Goal: Task Accomplishment & Management: Use online tool/utility

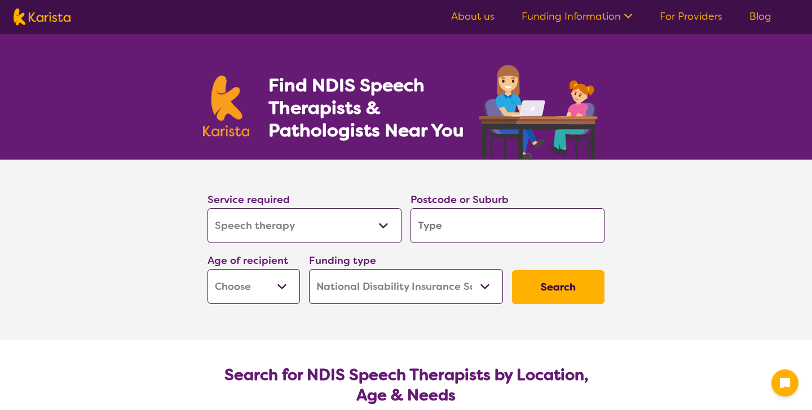
select select "Speech therapy"
select select "NDIS"
select select "Speech therapy"
select select "NDIS"
click at [444, 235] on input "search" at bounding box center [507, 225] width 194 height 35
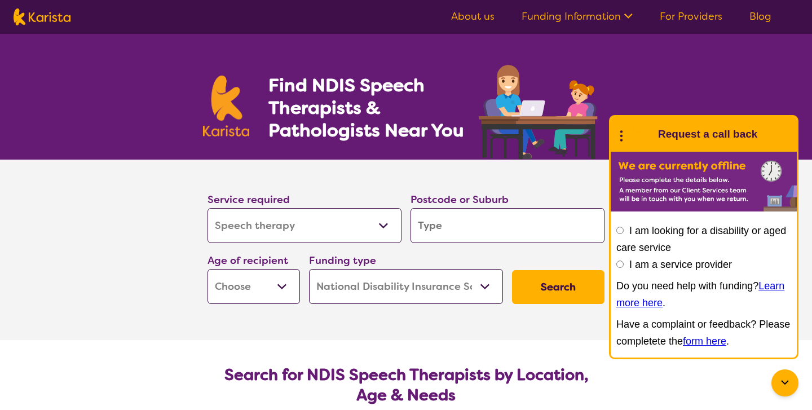
type input "s"
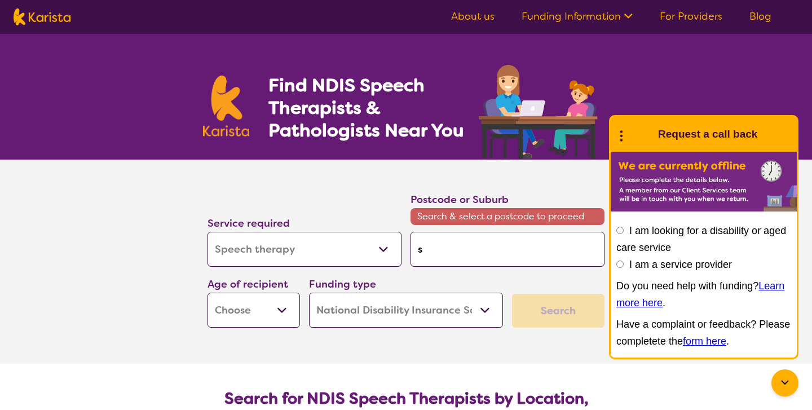
type input "su"
type input "sun"
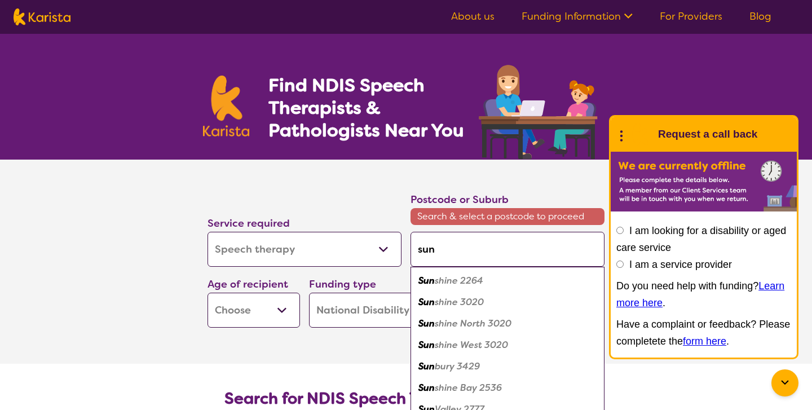
type input "sunb"
type input "sunbu"
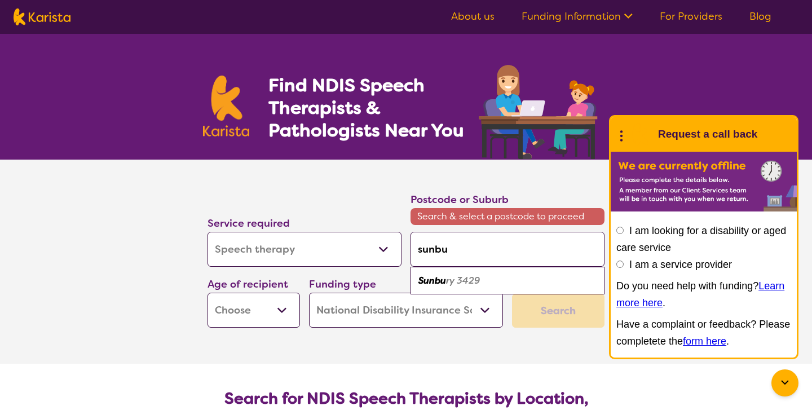
click at [489, 275] on div "Sunbu ry 3429" at bounding box center [507, 280] width 183 height 21
type input "3429"
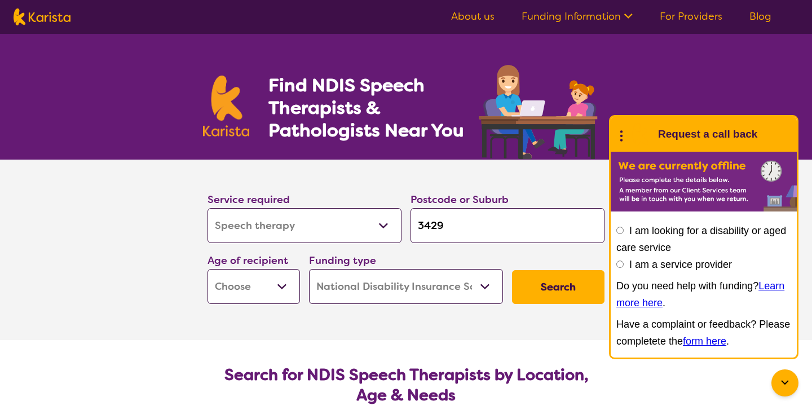
click at [620, 133] on icon at bounding box center [621, 134] width 15 height 17
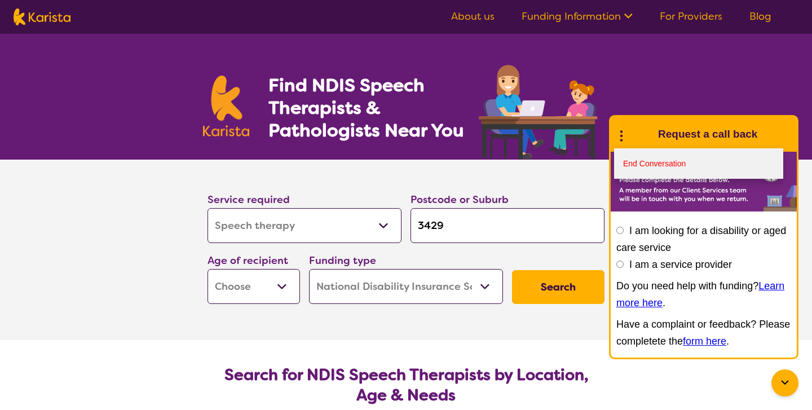
click at [655, 170] on link "End Conversation" at bounding box center [698, 163] width 169 height 30
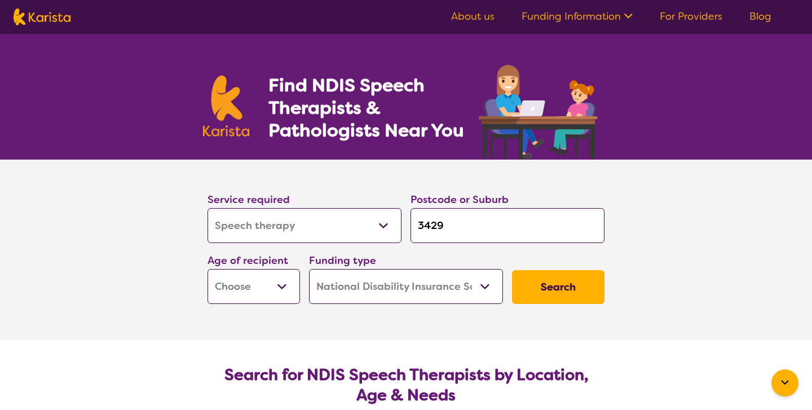
click at [271, 291] on select "Early Childhood - 0 to 9 Child - 10 to 11 Adolescent - 12 to 17 Adult - 18 to 6…" at bounding box center [253, 286] width 92 height 35
select select "AS"
click at [573, 283] on button "Search" at bounding box center [558, 287] width 92 height 34
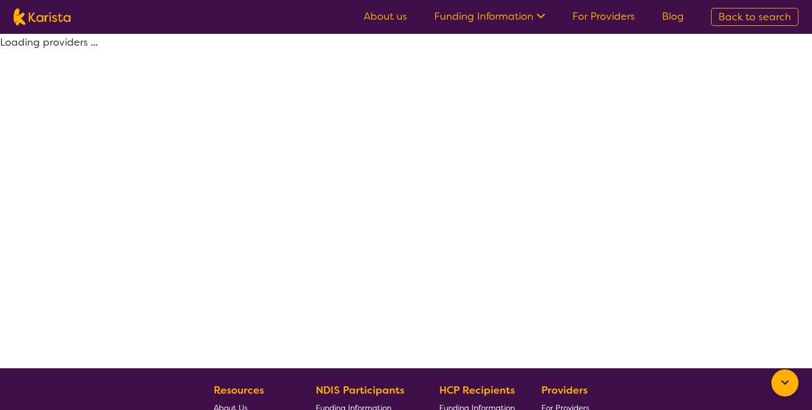
select select "by_score"
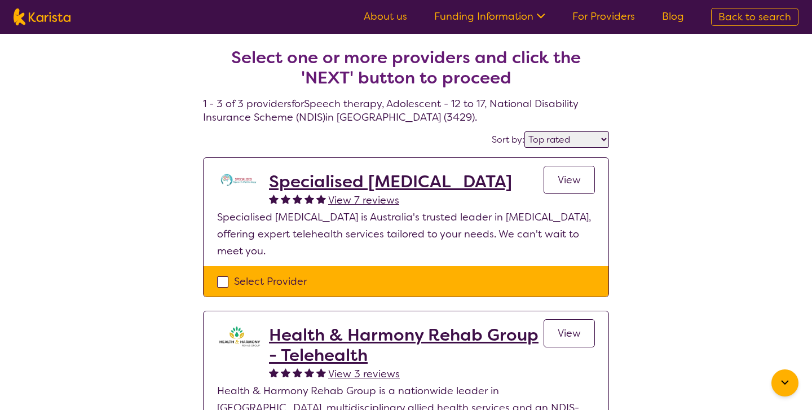
click at [227, 280] on div "Select Provider" at bounding box center [406, 281] width 378 height 17
checkbox input "true"
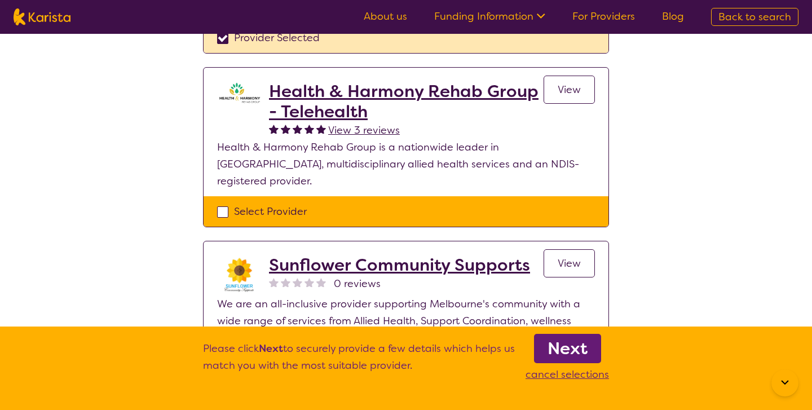
click at [223, 203] on div "Select Provider" at bounding box center [406, 211] width 378 height 17
checkbox input "true"
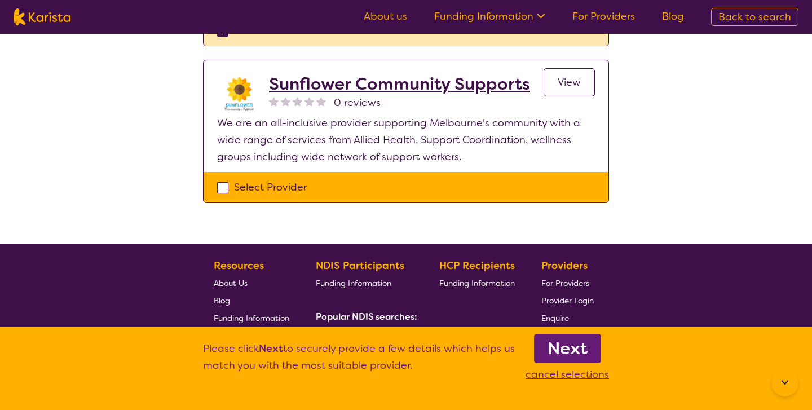
click at [224, 179] on div "Select Provider" at bounding box center [406, 187] width 378 height 17
checkbox input "true"
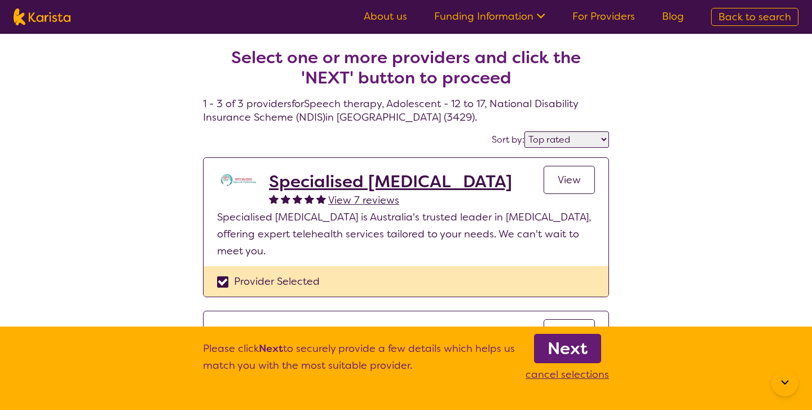
click at [554, 356] on b "Next" at bounding box center [567, 348] width 40 height 23
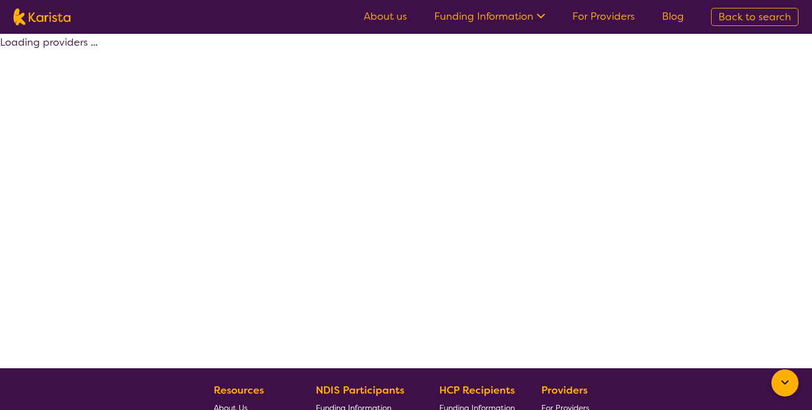
select select "by_score"
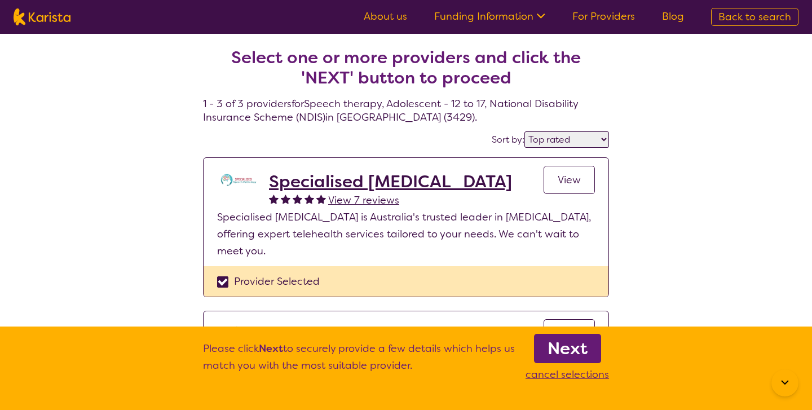
click at [238, 183] on img at bounding box center [239, 179] width 45 height 17
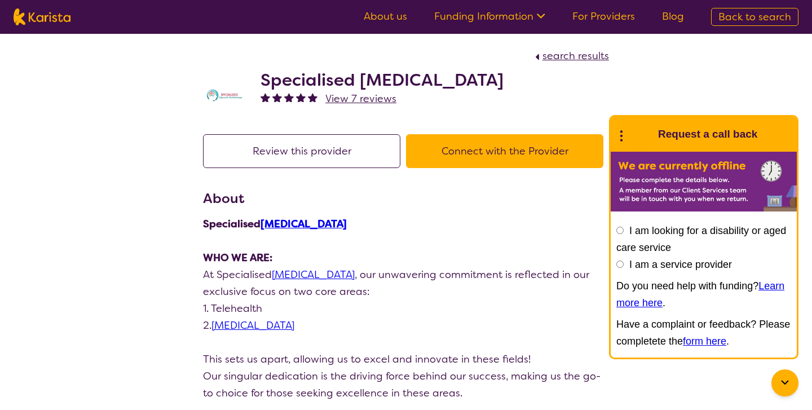
click at [620, 132] on circle at bounding box center [621, 131] width 2 height 2
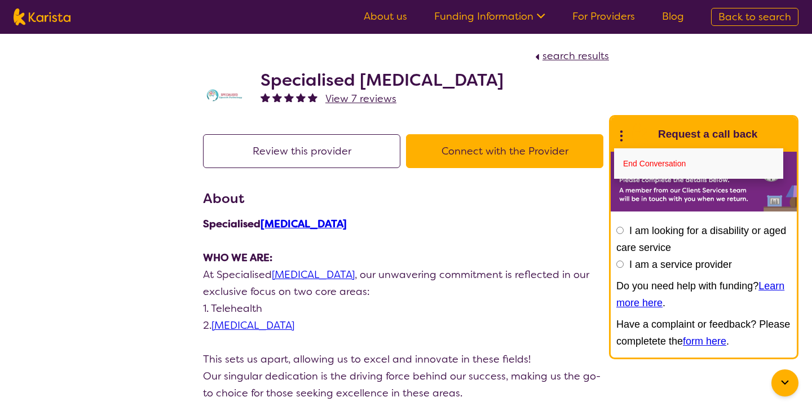
click at [568, 102] on div "Specialised [MEDICAL_DATA] View 7 reviews" at bounding box center [406, 92] width 406 height 56
drag, startPoint x: 520, startPoint y: 78, endPoint x: 263, endPoint y: 77, distance: 256.5
click at [263, 77] on div "Specialised [MEDICAL_DATA] View 7 reviews" at bounding box center [406, 92] width 406 height 56
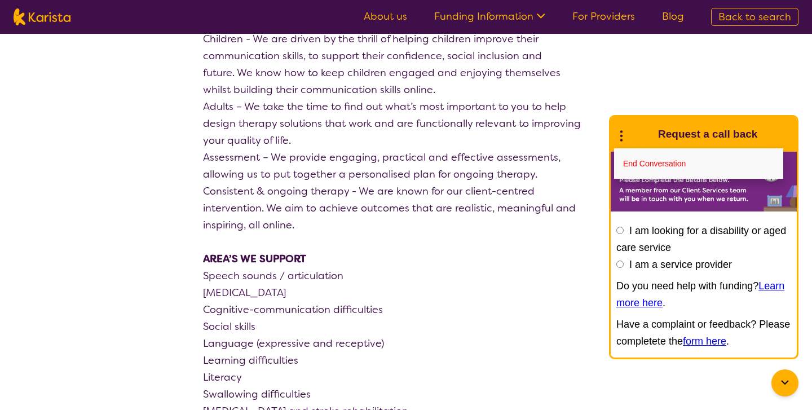
scroll to position [1076, 0]
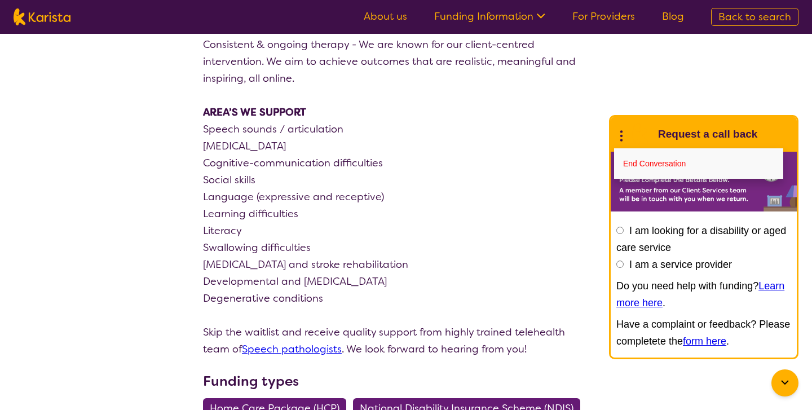
copy h2 "Specialised [MEDICAL_DATA]"
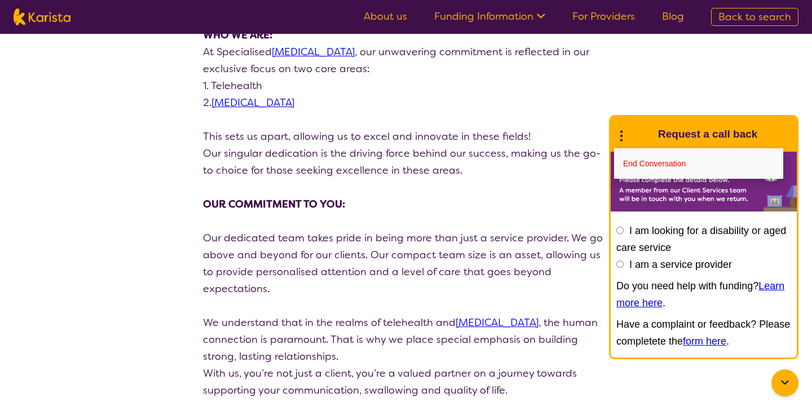
scroll to position [0, 0]
